Goal: Obtain resource: Download file/media

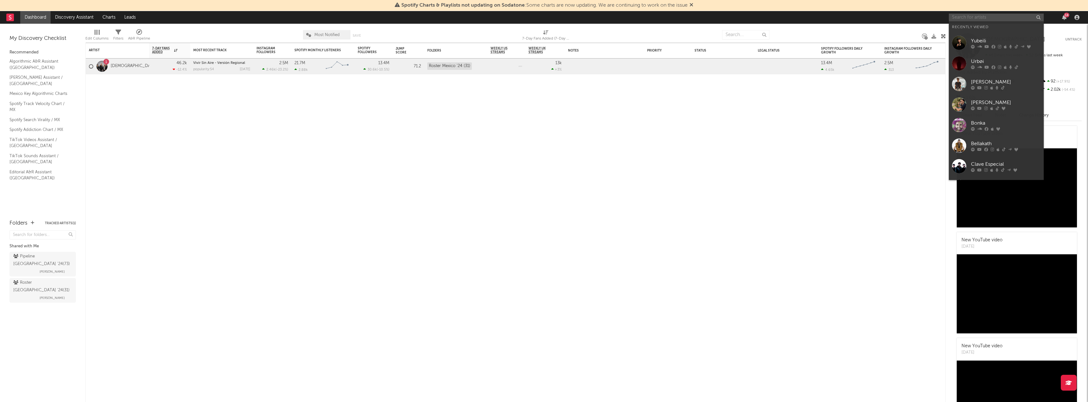
click at [970, 19] on input "text" at bounding box center [996, 18] width 95 height 8
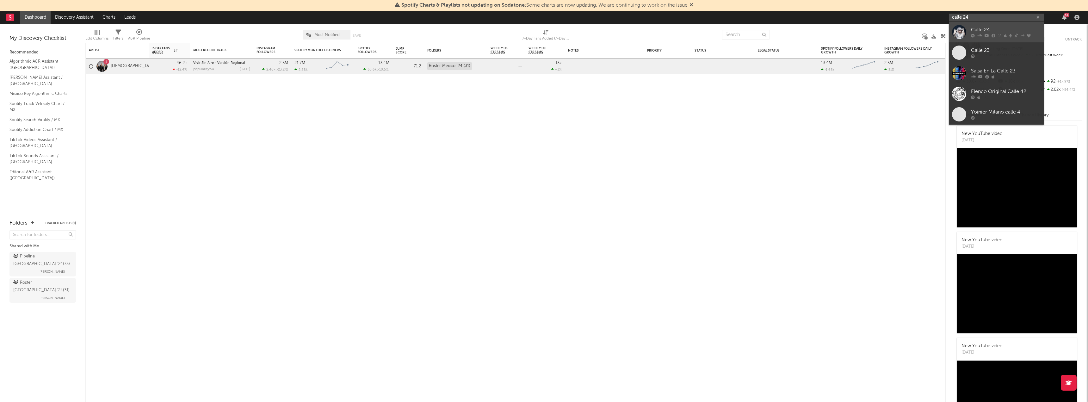
type input "calle 24"
click at [983, 34] on div "Calle 24" at bounding box center [1006, 30] width 70 height 8
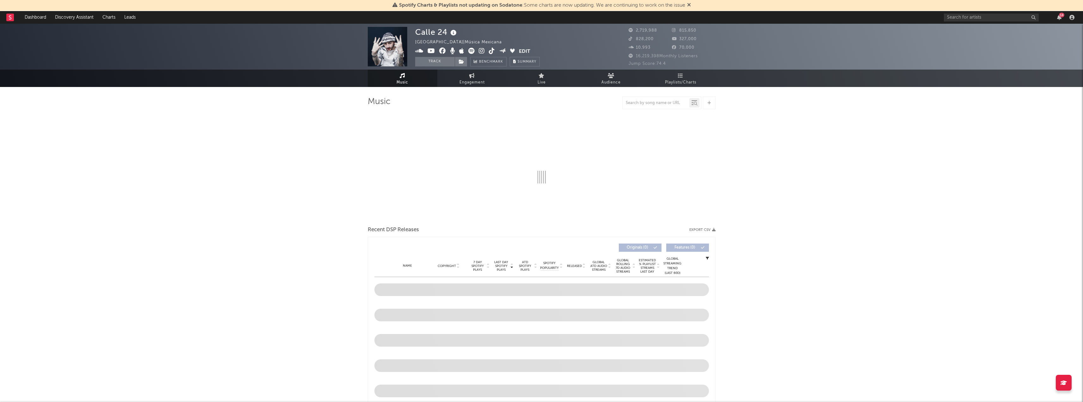
select select "6m"
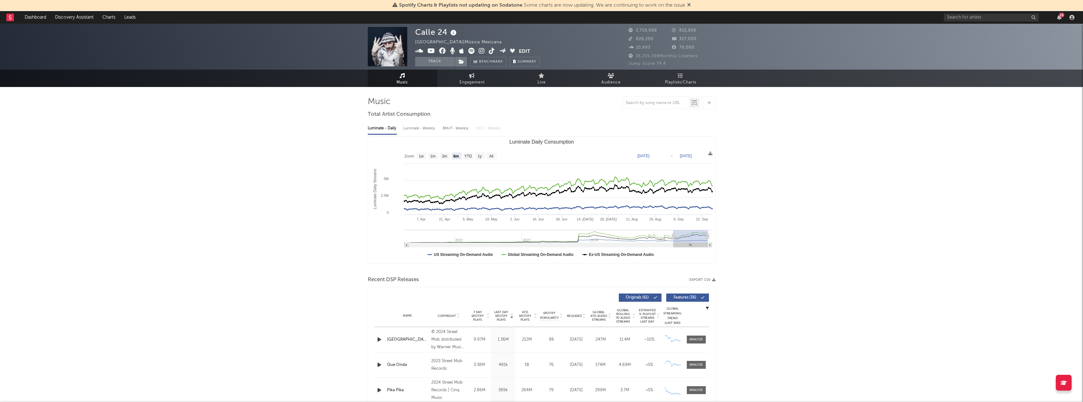
click at [705, 278] on button "Export CSV" at bounding box center [702, 280] width 26 height 4
